Goal: Share content: Share content

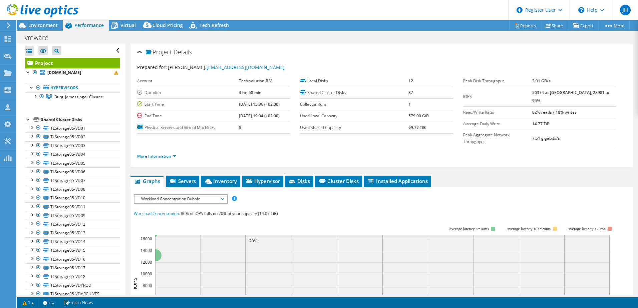
select select "USD"
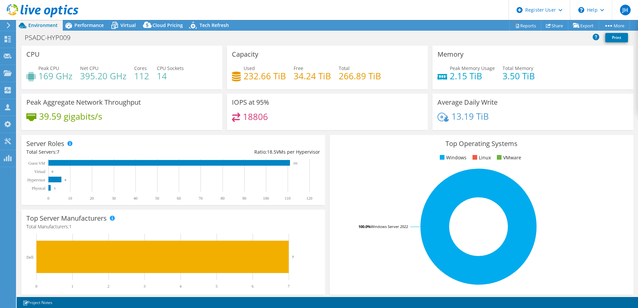
select select "USD"
click at [92, 20] on div "Performance" at bounding box center [86, 25] width 46 height 11
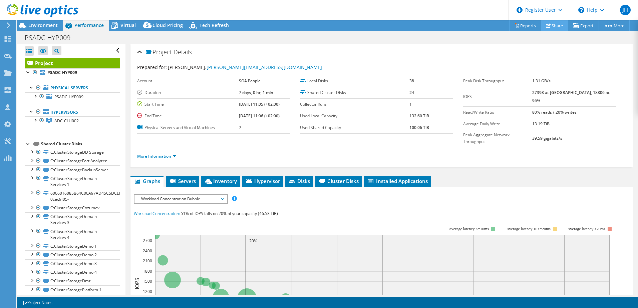
click at [555, 24] on link "Share" at bounding box center [554, 25] width 27 height 10
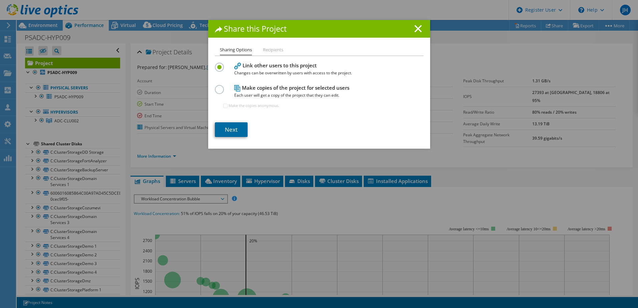
click at [232, 125] on link "Next" at bounding box center [231, 129] width 33 height 15
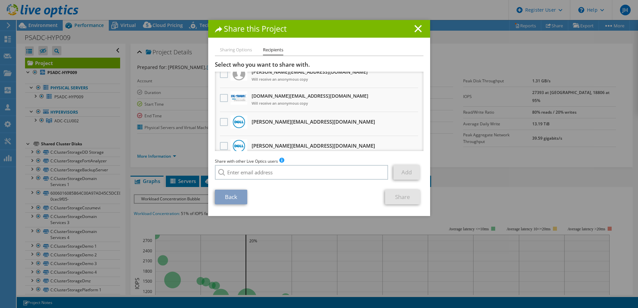
scroll to position [67, 0]
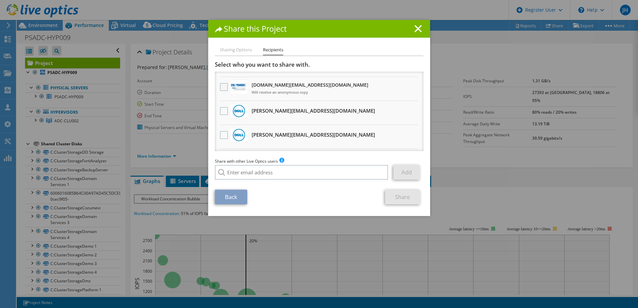
click at [224, 87] on label at bounding box center [225, 87] width 10 height 8
click at [0, 0] on input "checkbox" at bounding box center [0, 0] width 0 height 0
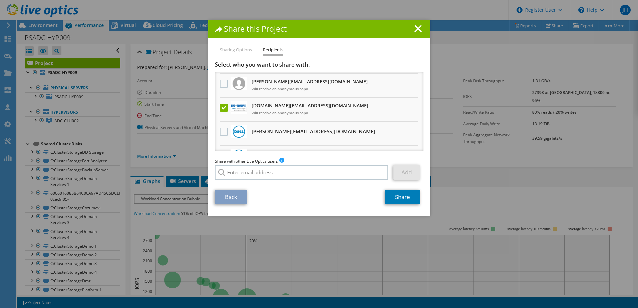
scroll to position [0, 0]
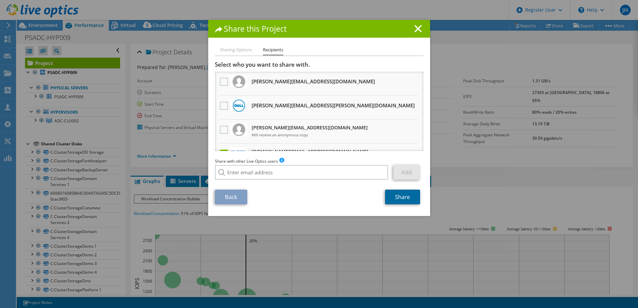
click at [397, 197] on link "Share" at bounding box center [402, 197] width 35 height 15
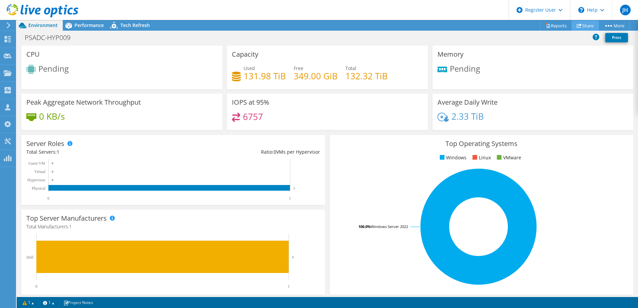
click at [590, 23] on link "Share" at bounding box center [584, 25] width 27 height 10
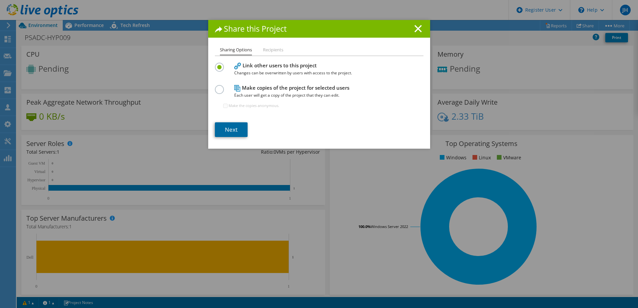
click at [227, 127] on link "Next" at bounding box center [231, 129] width 33 height 15
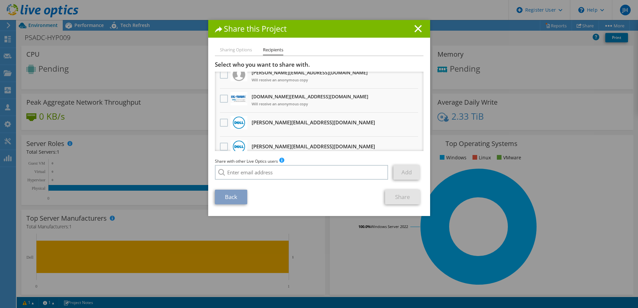
scroll to position [67, 0]
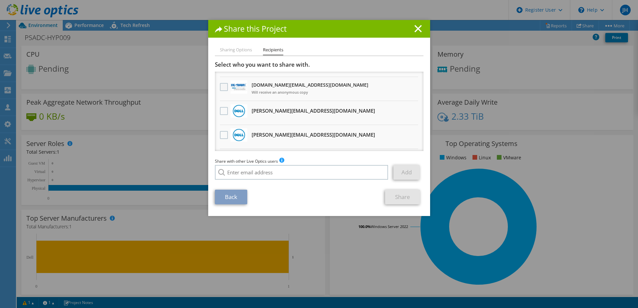
click at [221, 88] on label at bounding box center [225, 87] width 10 height 8
click at [0, 0] on input "checkbox" at bounding box center [0, 0] width 0 height 0
click at [405, 196] on link "Share" at bounding box center [402, 197] width 35 height 15
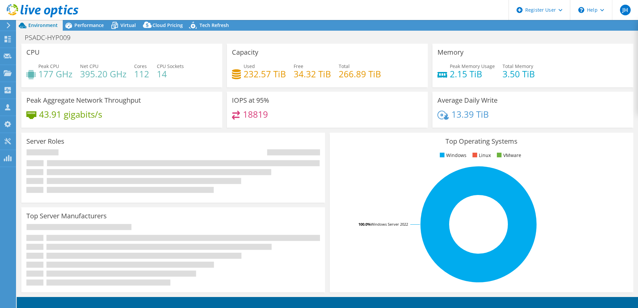
select select "USD"
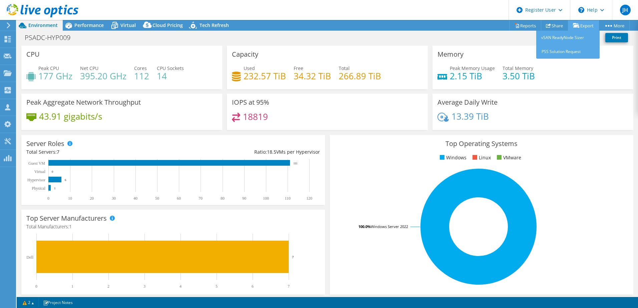
click at [580, 21] on link "Export" at bounding box center [583, 25] width 31 height 10
click at [582, 25] on link "Export" at bounding box center [583, 25] width 31 height 10
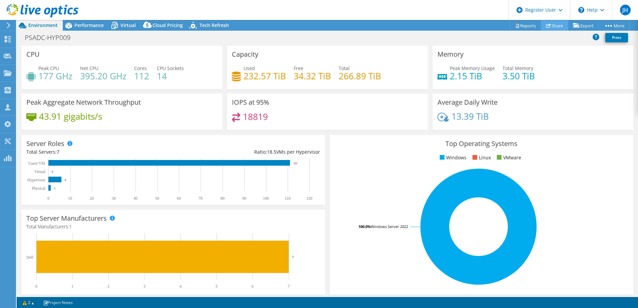
click at [551, 25] on link "Share" at bounding box center [554, 25] width 27 height 10
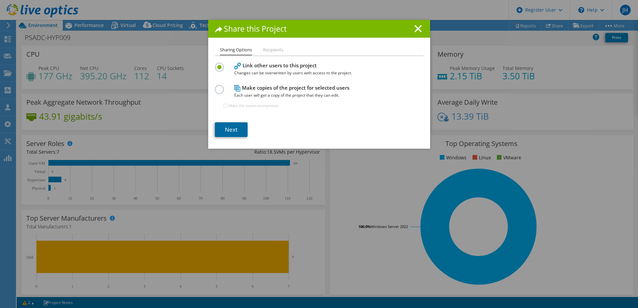
click at [236, 126] on link "Next" at bounding box center [231, 129] width 33 height 15
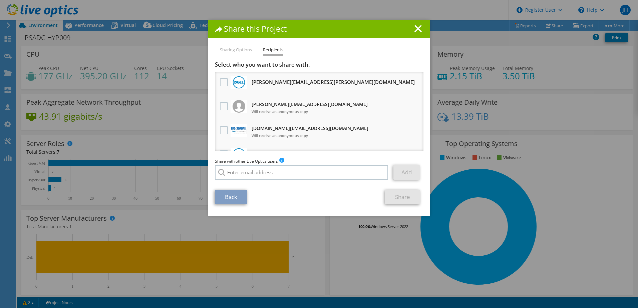
scroll to position [33, 0]
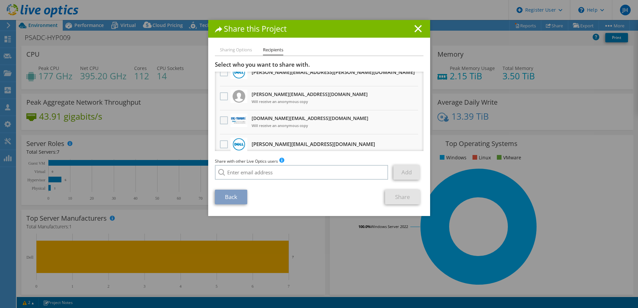
click at [222, 120] on label at bounding box center [225, 120] width 10 height 8
click at [0, 0] on input "checkbox" at bounding box center [0, 0] width 0 height 0
click at [402, 195] on link "Share" at bounding box center [402, 197] width 35 height 15
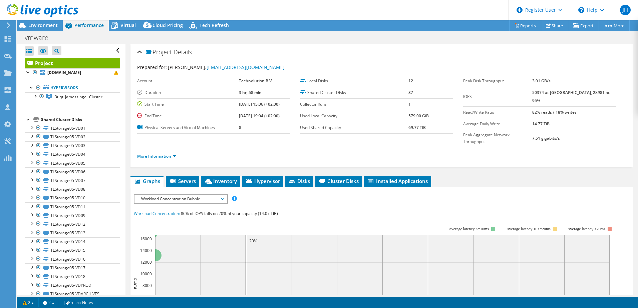
select select "USD"
